Goal: Task Accomplishment & Management: Manage account settings

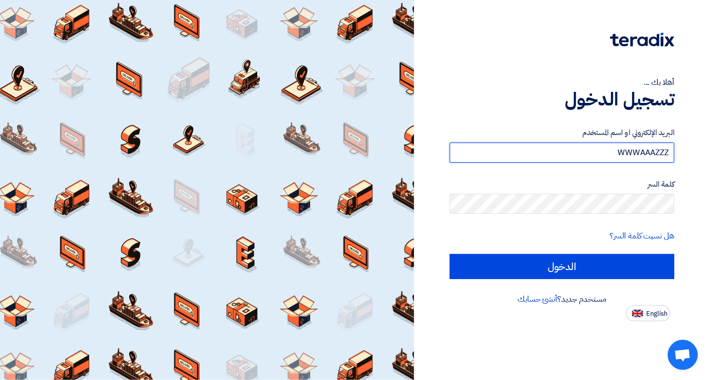
click at [595, 150] on input "WWWAAAZZZ" at bounding box center [562, 153] width 225 height 20
type input "W"
click at [553, 153] on input "text" at bounding box center [562, 153] width 225 height 20
type input "[EMAIL_ADDRESS][DOMAIN_NAME]"
click at [450, 254] on input "الدخول" at bounding box center [562, 266] width 225 height 25
